Goal: Transaction & Acquisition: Subscribe to service/newsletter

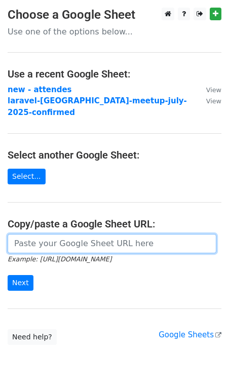
click at [31, 235] on input "url" at bounding box center [112, 243] width 209 height 19
paste input "https://docs.google.com/spreadsheets/d/1OfiYUJh4hoUCRF9XFR7lmRI2kjcFRJUN_UyzkGn…"
click at [38, 234] on input "https://docs.google.com/spreadsheets/d/1OfiYUJh4hoUCRF9XFR7lmRI2kjcFRJUN_UyzkGn…" at bounding box center [112, 243] width 209 height 19
paste input "https://docs.google.com/spreadsheets/d/1kpy3mjCRwQwv9xuUWd_CvfM5gUfTtcWZ7FmSQOd…"
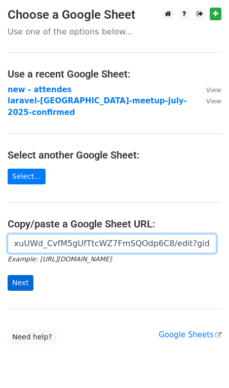
type input "https:/https://docs.google.com/spreadsheets/d/1kpy3mjCRwQwv9xuUWd_CvfM5gUfTtcWZ…"
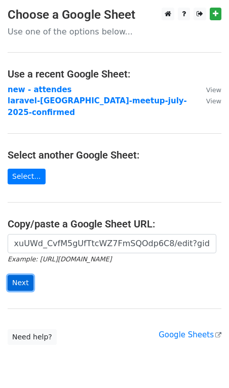
scroll to position [0, 0]
click at [18, 275] on input "Next" at bounding box center [21, 283] width 26 height 16
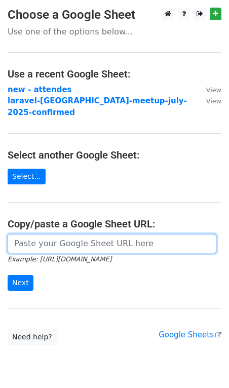
click at [66, 235] on input "url" at bounding box center [112, 243] width 209 height 19
paste input "https://docs.google.com/spreadsheets/d/1kpy3mjCRwQwv9xuUWd_CvfM5gUfTtcWZ7FmSQOd…"
type input "https://docs.google.com/spreadsheets/d/1kpy3mjCRwQwv9xuUWd_CvfM5gUfTtcWZ7FmSQOd…"
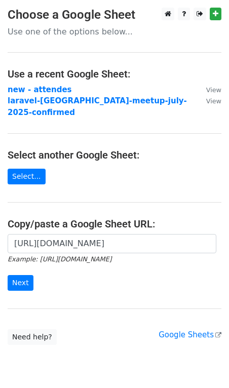
scroll to position [0, 0]
click at [58, 267] on form "https://docs.google.com/spreadsheets/d/1kpy3mjCRwQwv9xuUWd_CvfM5gUfTtcWZ7FmSQOd…" at bounding box center [115, 262] width 214 height 57
click at [23, 277] on input "Next" at bounding box center [21, 283] width 26 height 16
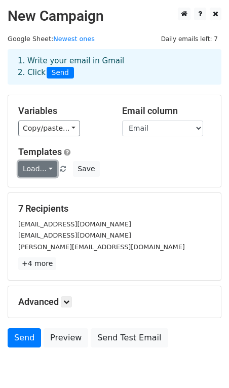
click at [38, 174] on link "Load..." at bounding box center [37, 169] width 39 height 16
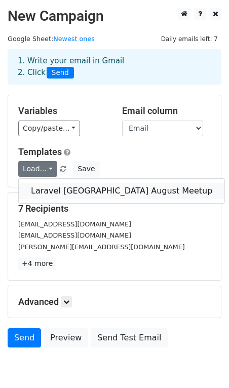
click at [38, 189] on link "Laravel Ahmedabad August Meetup" at bounding box center [122, 191] width 206 height 16
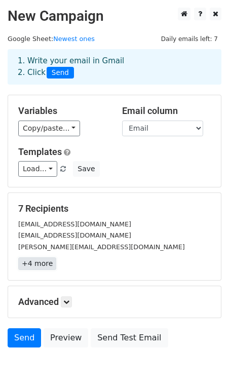
click at [40, 269] on link "+4 more" at bounding box center [37, 263] width 38 height 13
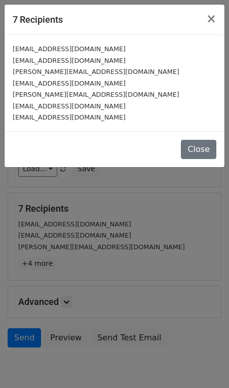
click at [119, 225] on div "7 Recipients × hemaxiprajapati84@gmail.com harshilpatanvadiya55@gmail.com nayan…" at bounding box center [114, 194] width 229 height 388
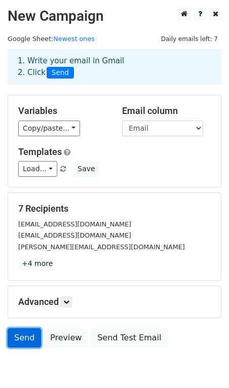
click at [18, 333] on link "Send" at bounding box center [24, 337] width 33 height 19
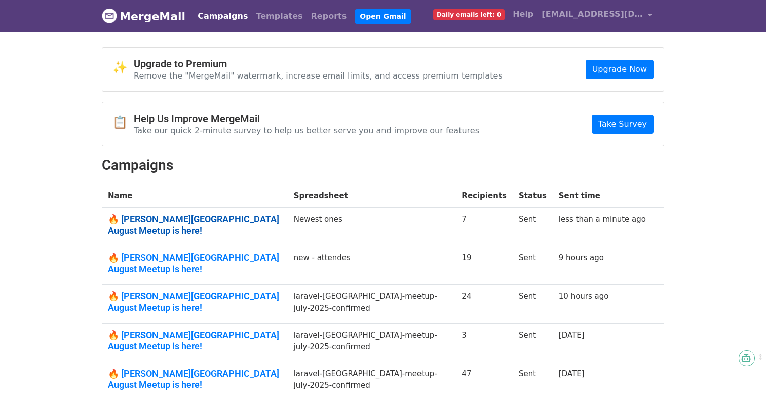
click at [192, 219] on link "🔥 Laravel Ahmedabad August Meetup is here!" at bounding box center [195, 225] width 174 height 22
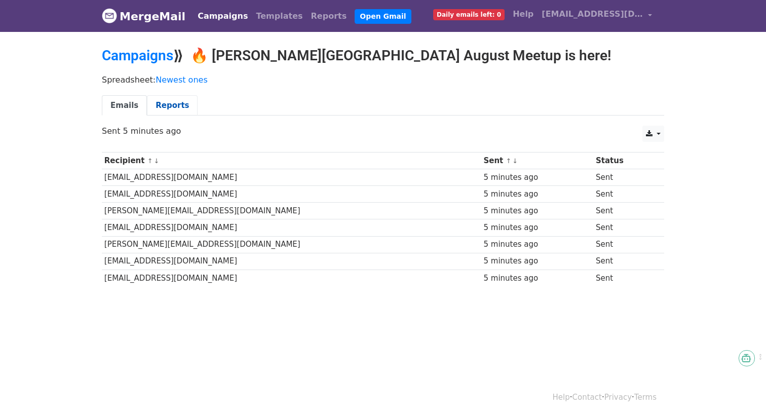
click at [177, 102] on link "Reports" at bounding box center [172, 105] width 51 height 21
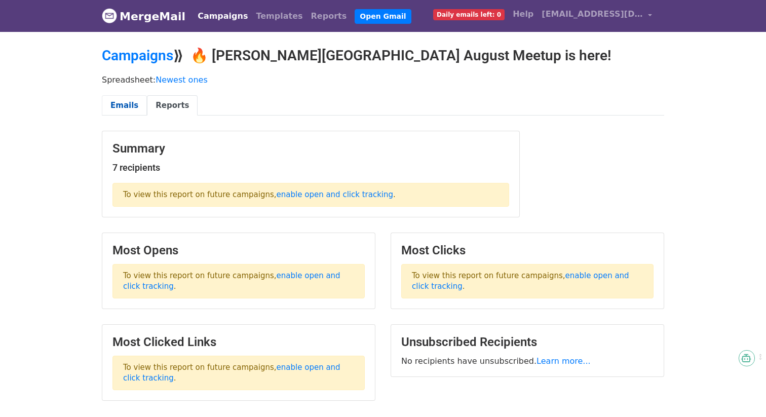
click at [126, 111] on link "Emails" at bounding box center [124, 105] width 45 height 21
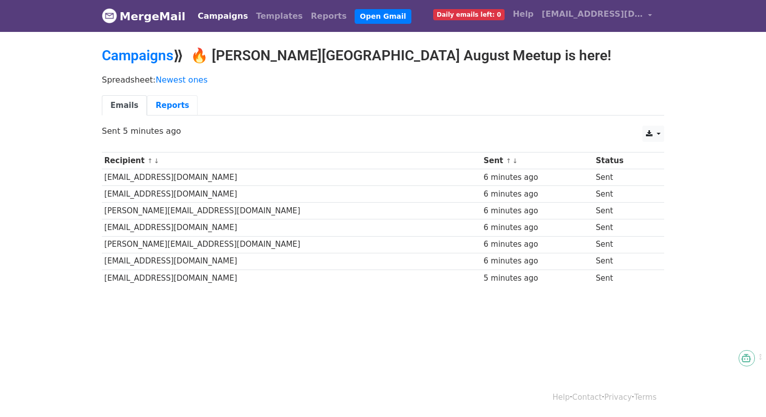
click at [158, 111] on link "Reports" at bounding box center [172, 105] width 51 height 21
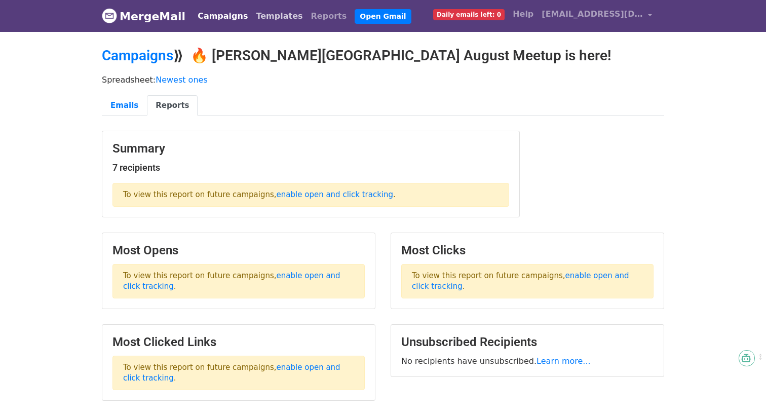
click at [268, 13] on link "Templates" at bounding box center [279, 16] width 55 height 20
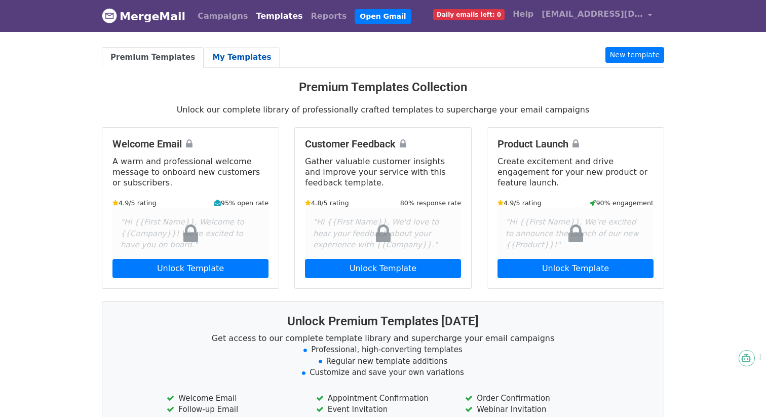
click at [253, 54] on link "My Templates" at bounding box center [242, 57] width 76 height 21
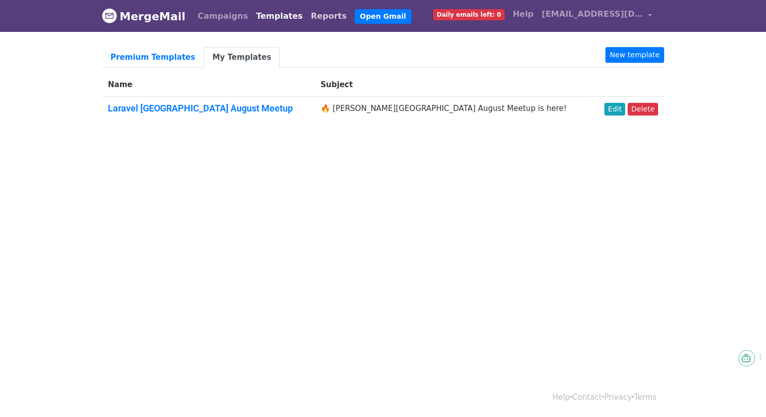
click at [307, 18] on link "Reports" at bounding box center [329, 16] width 44 height 20
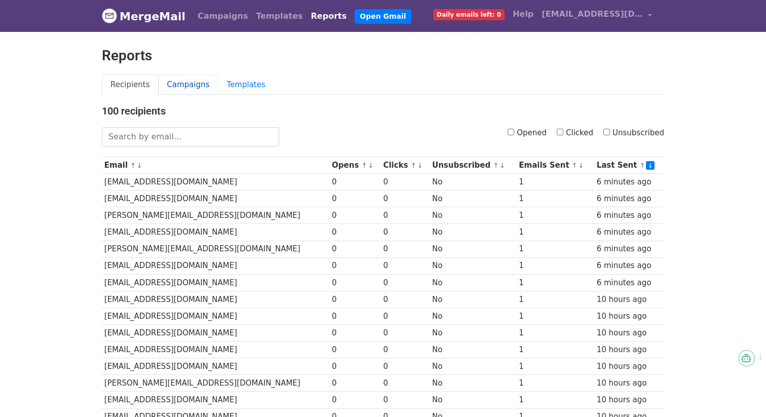
click at [197, 81] on link "Campaigns" at bounding box center [189, 84] width 60 height 21
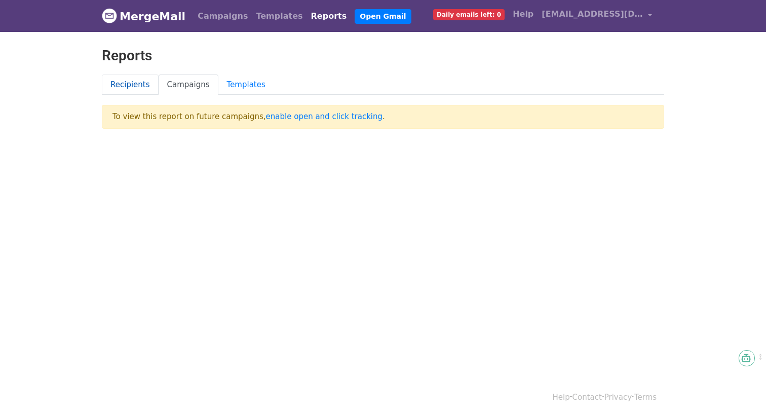
click at [139, 82] on link "Recipients" at bounding box center [130, 84] width 57 height 21
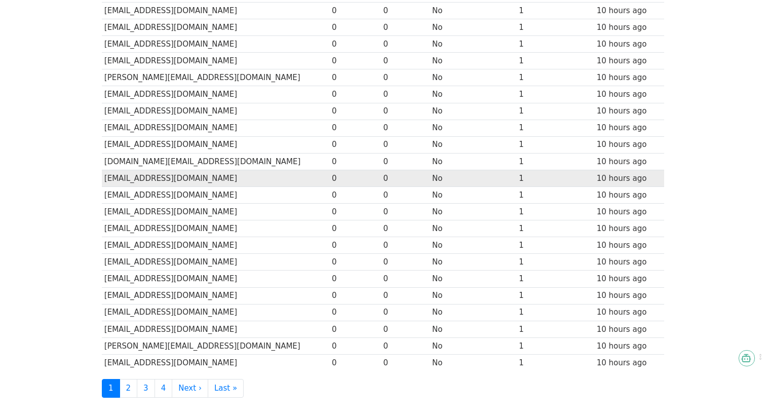
scroll to position [408, 0]
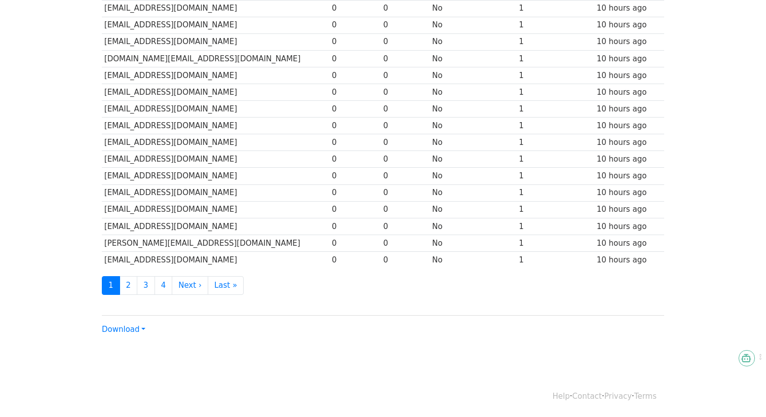
click at [137, 323] on div "Download CSV Excel" at bounding box center [383, 325] width 562 height 20
click at [128, 332] on link "Download" at bounding box center [124, 329] width 44 height 9
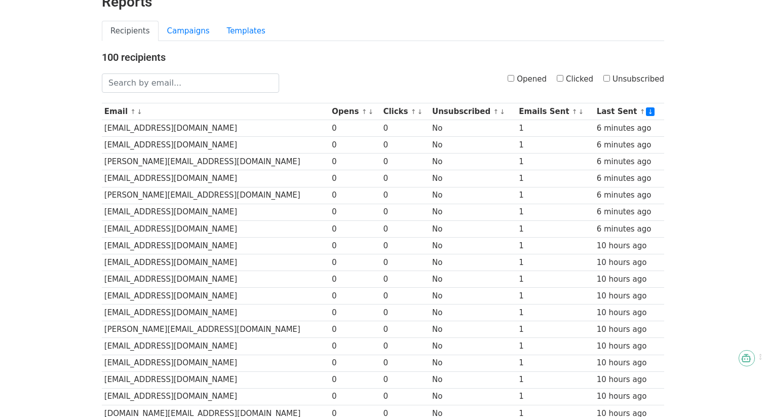
scroll to position [0, 0]
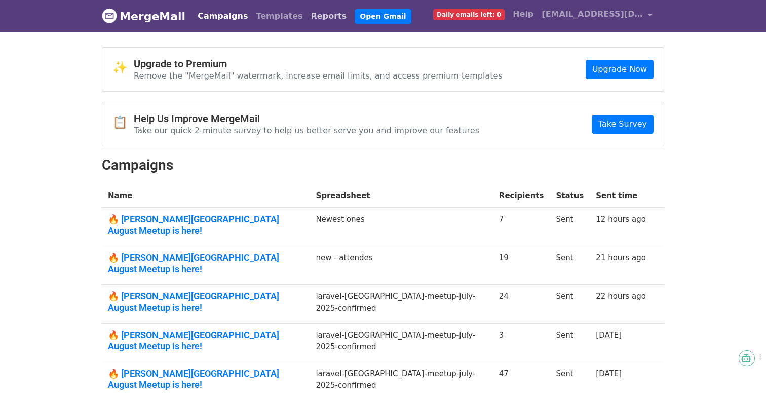
click at [307, 16] on link "Reports" at bounding box center [329, 16] width 44 height 20
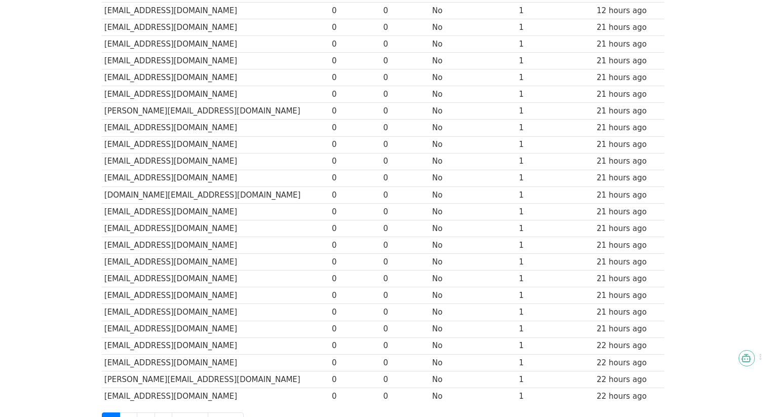
scroll to position [357, 0]
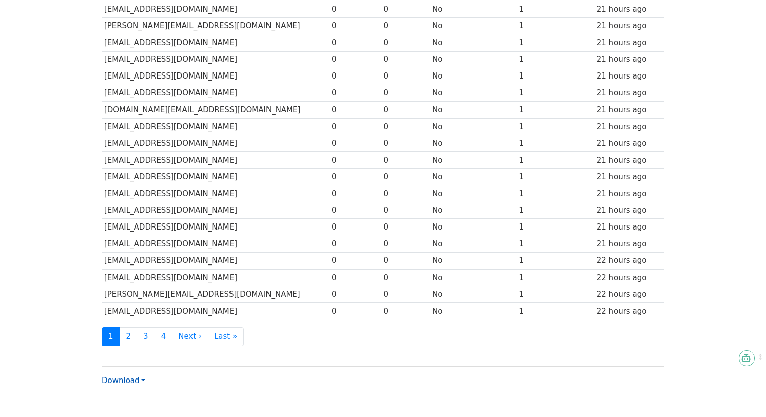
click at [141, 379] on link "Download" at bounding box center [124, 380] width 44 height 9
click at [142, 363] on link "Excel" at bounding box center [142, 363] width 80 height 16
click at [725, 68] on body "MergeMail Campaigns Templates Reports Open Gmail Daily emails left: 0 Help lara…" at bounding box center [383, 34] width 766 height 783
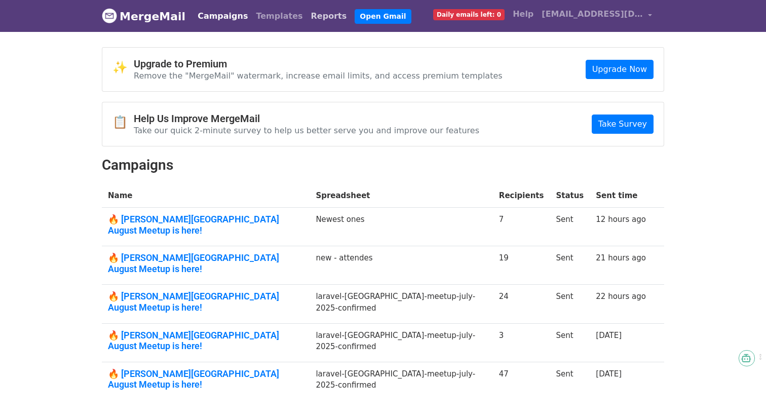
click at [307, 19] on link "Reports" at bounding box center [329, 16] width 44 height 20
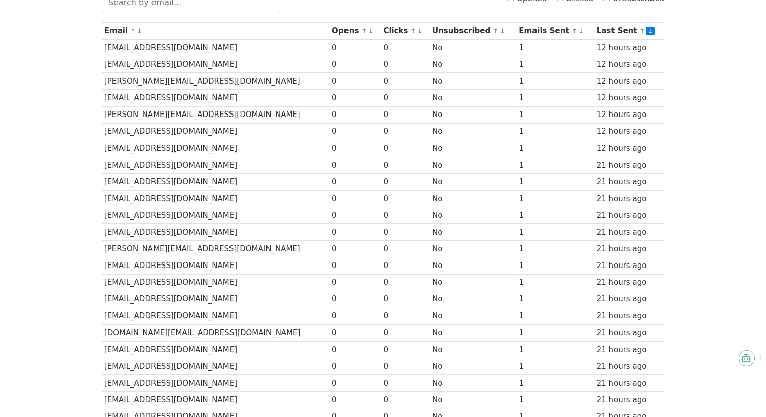
scroll to position [408, 0]
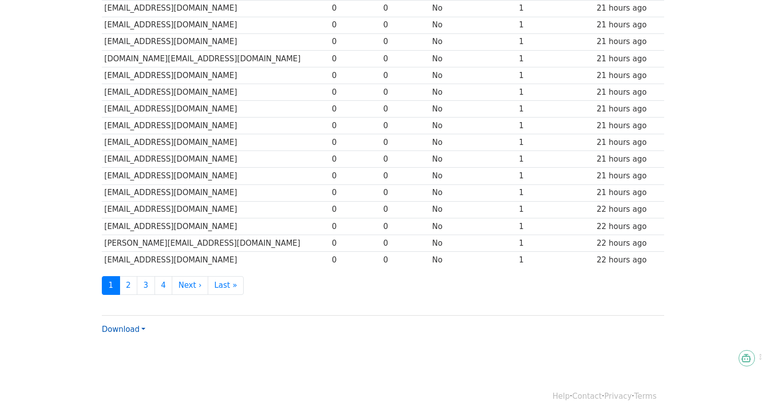
click at [128, 331] on link "Download" at bounding box center [124, 329] width 44 height 9
click at [133, 359] on link "Excel" at bounding box center [142, 364] width 80 height 16
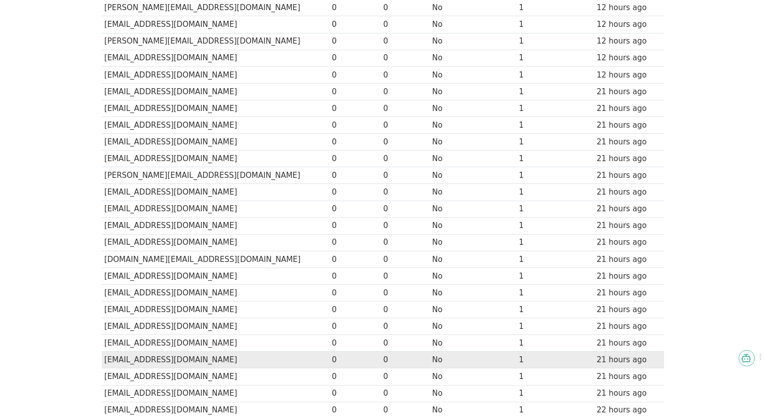
scroll to position [0, 0]
